Goal: Transaction & Acquisition: Purchase product/service

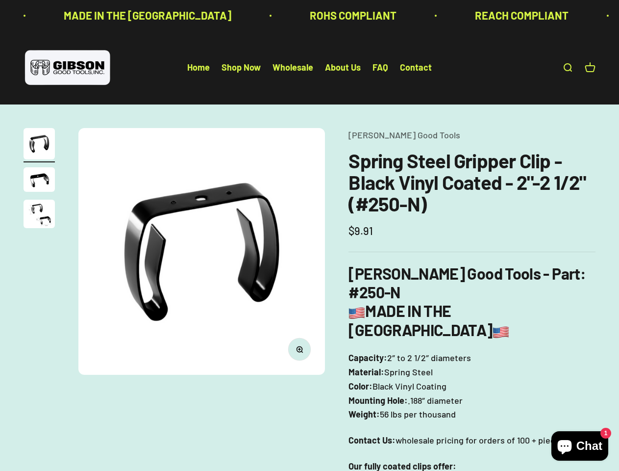
click at [309, 235] on img at bounding box center [201, 251] width 247 height 247
click at [201, 251] on img at bounding box center [201, 251] width 247 height 247
click at [299, 349] on icon "button" at bounding box center [299, 349] width 2 height 2
click at [39, 145] on img "Go to item 1" at bounding box center [39, 143] width 31 height 31
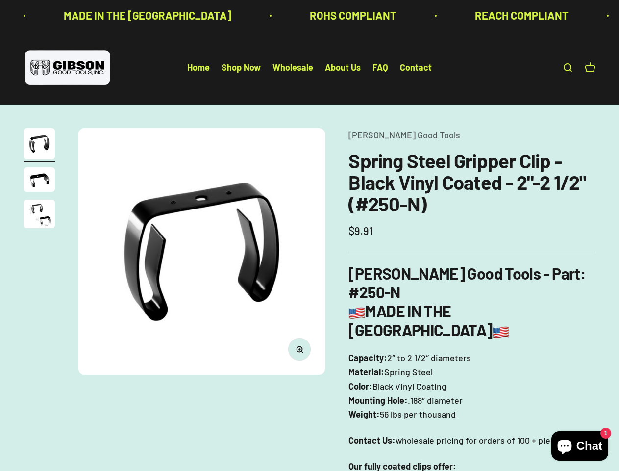
click at [39, 181] on img "Go to item 2" at bounding box center [39, 179] width 31 height 25
click at [39, 215] on img "Go to item 3" at bounding box center [39, 213] width 31 height 28
